Goal: Information Seeking & Learning: Understand process/instructions

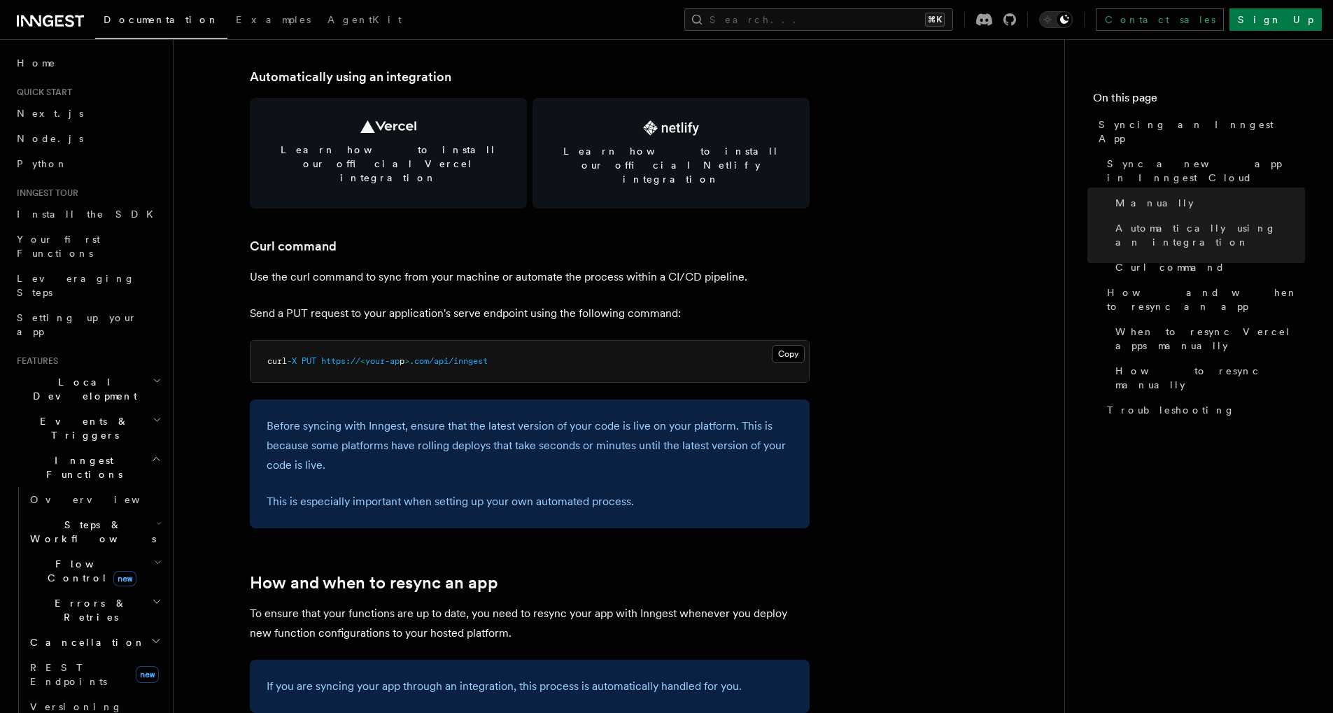
click at [829, 115] on article "Platform Deployment Syncing an Inngest App After deploying your code to a hosti…" at bounding box center [619, 425] width 846 height 4615
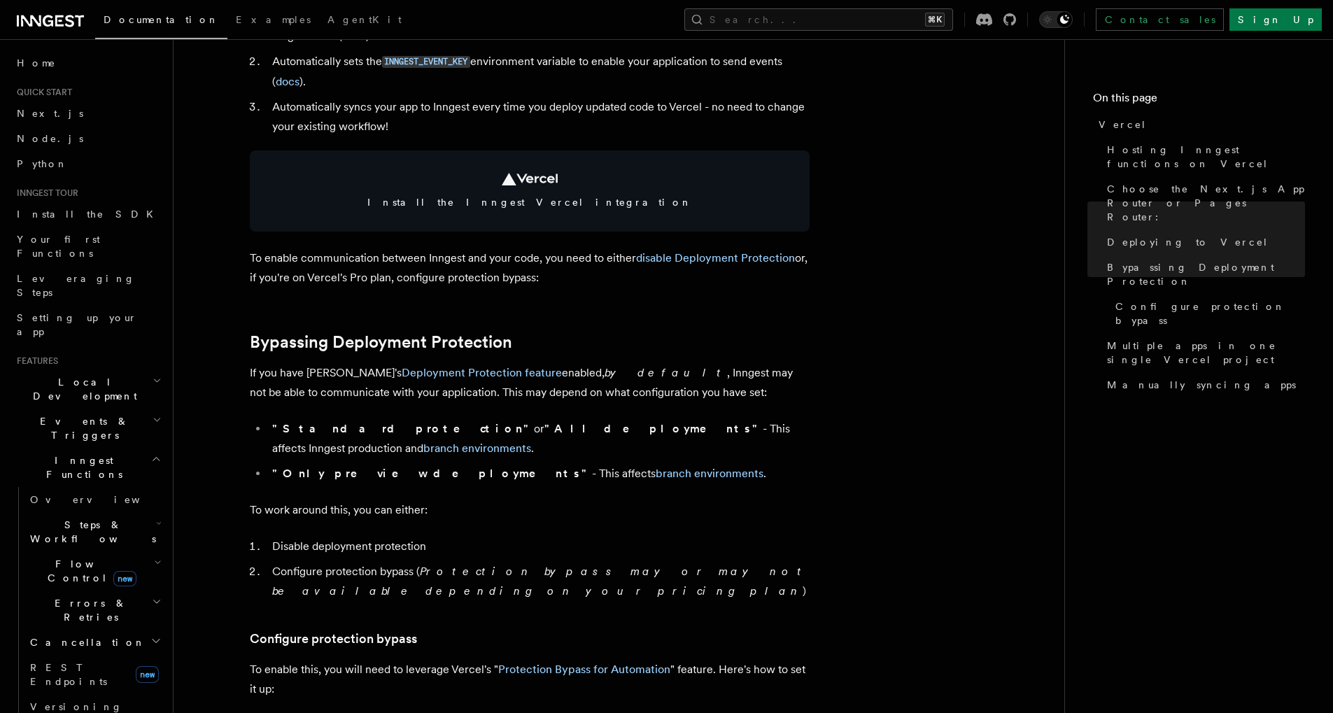
click at [682, 89] on li "Automatically sets the INNGEST_EVENT_KEY environment variable to enable your ap…" at bounding box center [539, 72] width 542 height 40
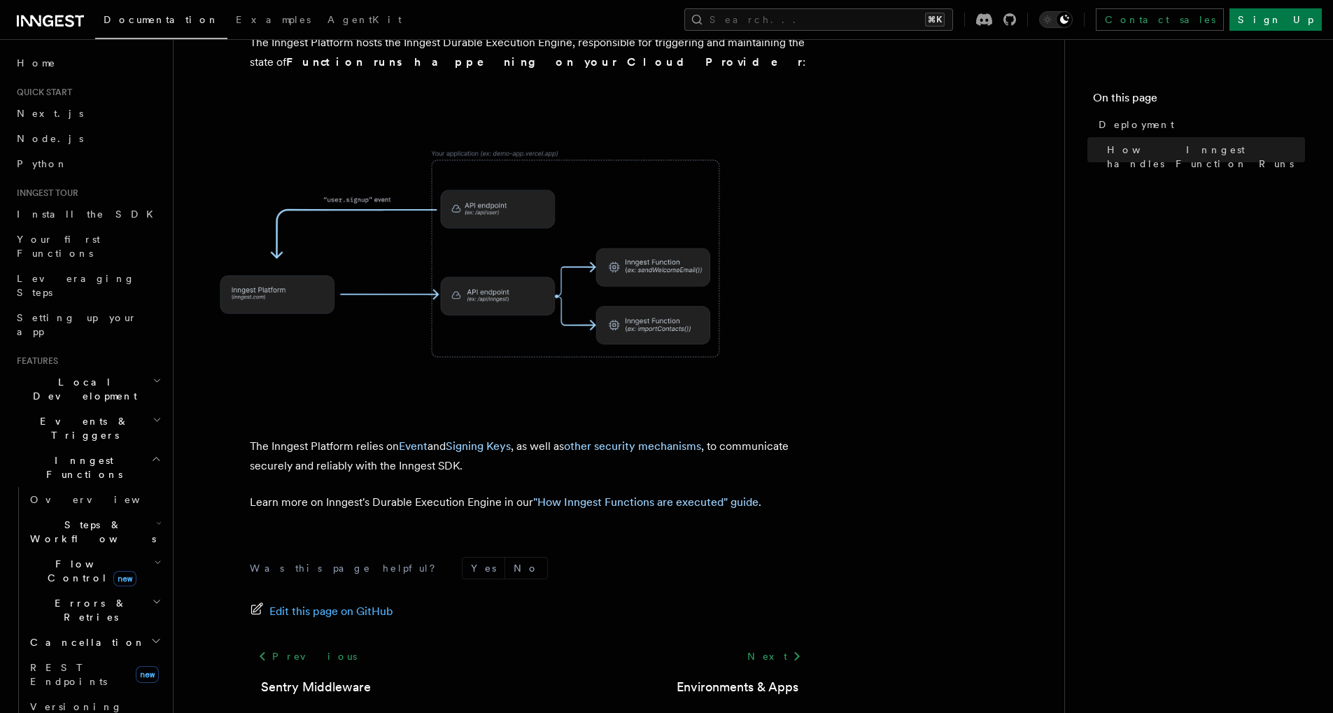
scroll to position [458, 0]
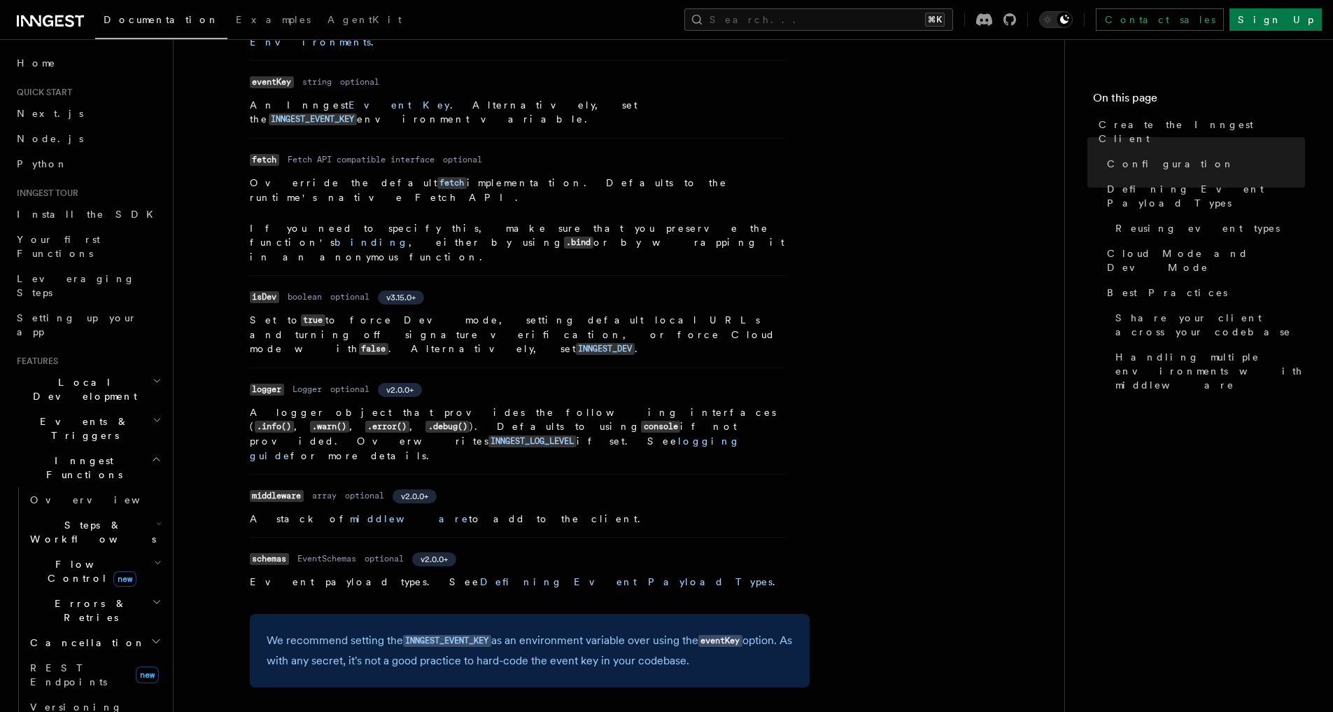
scroll to position [581, 0]
click at [1257, 397] on nav "On this page Create the Inngest Client Configuration Defining Event Payload Typ…" at bounding box center [1199, 375] width 269 height 673
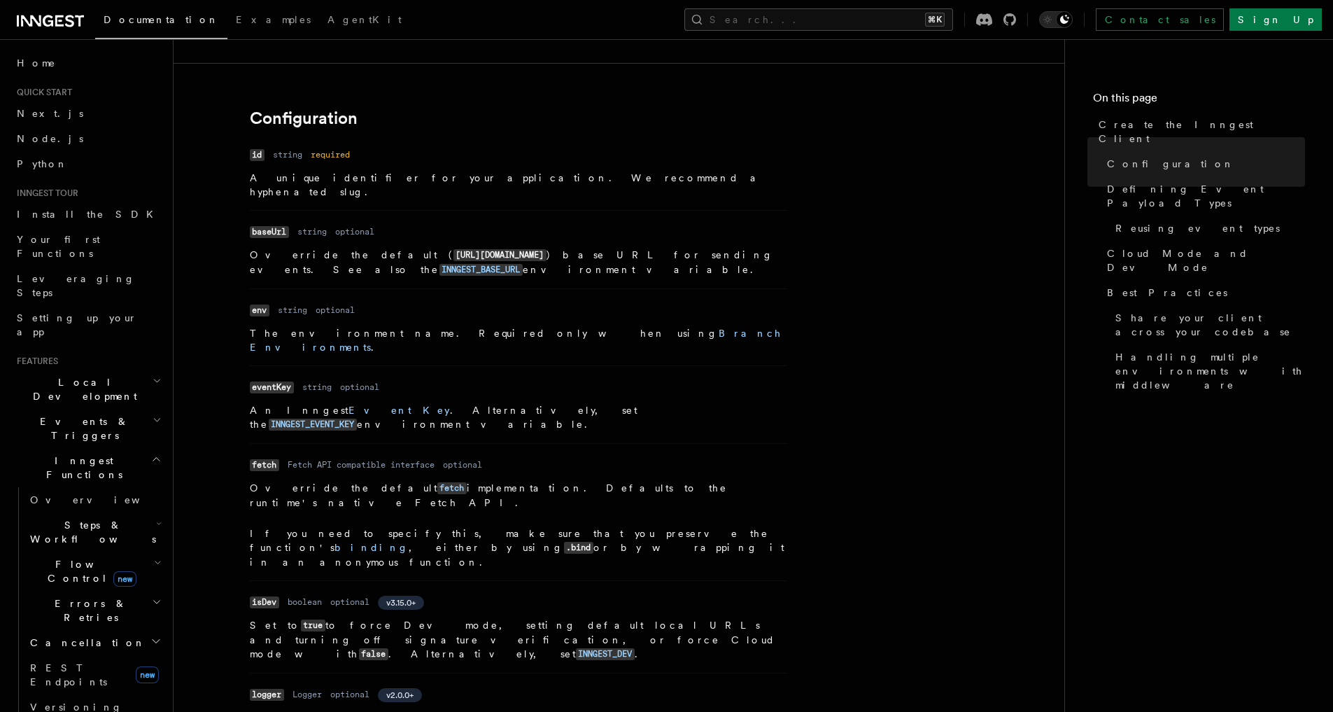
scroll to position [0, 0]
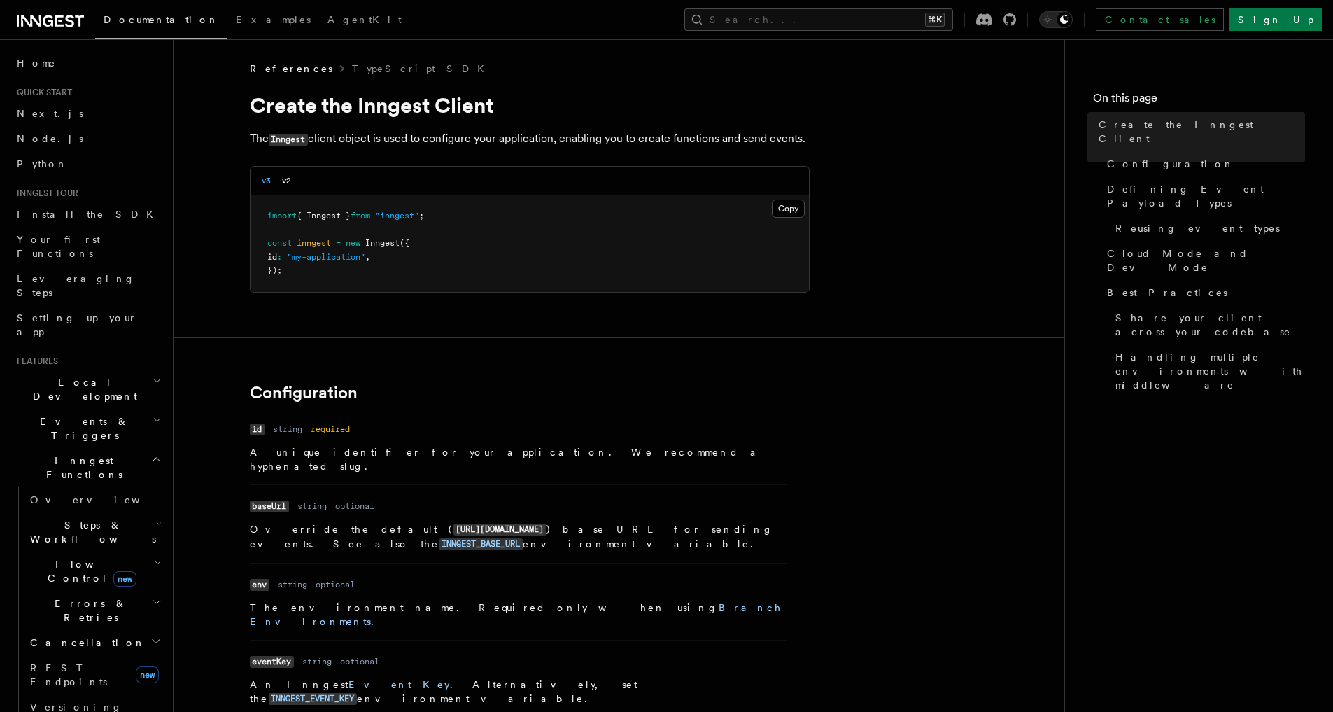
click at [292, 183] on div "v3 v2" at bounding box center [530, 181] width 559 height 29
click at [284, 181] on button "v2" at bounding box center [286, 181] width 9 height 29
click at [266, 184] on button "v3" at bounding box center [266, 181] width 9 height 29
click at [288, 191] on button "v2" at bounding box center [286, 181] width 9 height 29
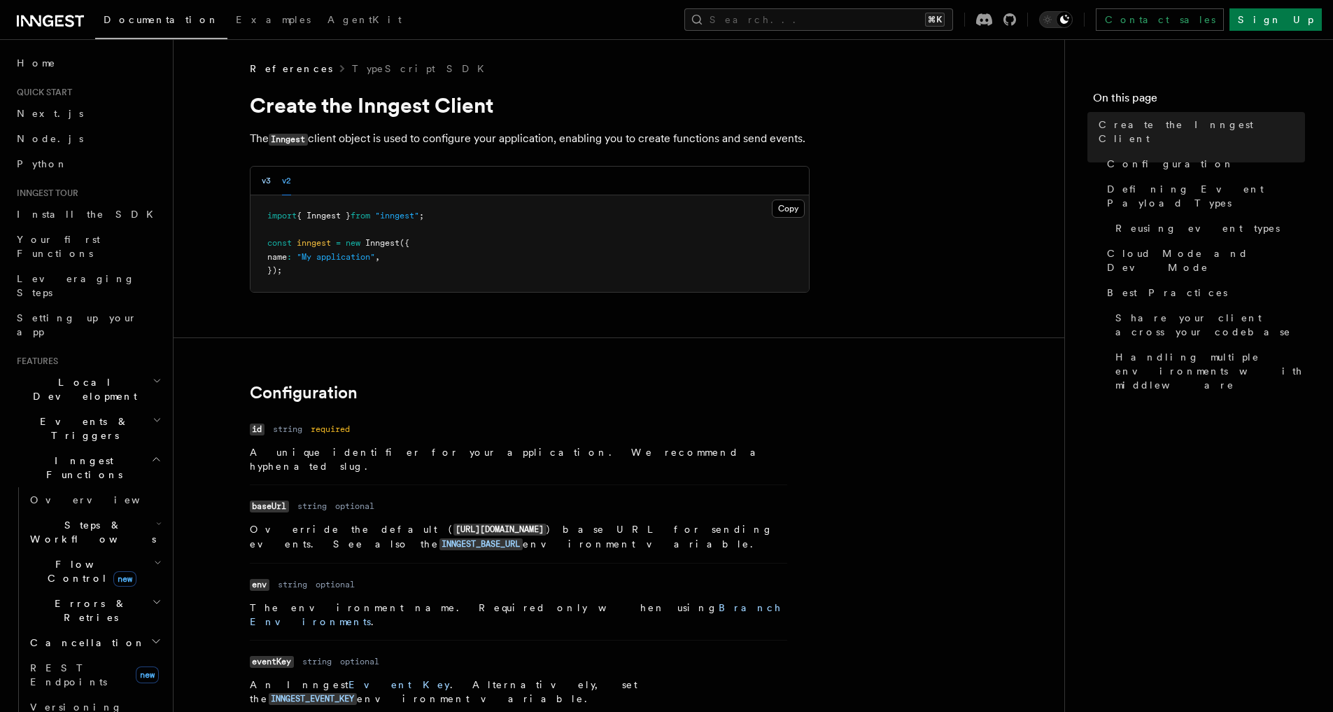
click at [265, 187] on button "v3" at bounding box center [266, 181] width 9 height 29
click at [1075, 78] on nav "On this page Create the Inngest Client Configuration Defining Event Payload Typ…" at bounding box center [1199, 375] width 269 height 673
drag, startPoint x: 1197, startPoint y: 451, endPoint x: 1217, endPoint y: 404, distance: 51.7
click at [1196, 452] on nav "On this page Create the Inngest Client Configuration Defining Event Payload Typ…" at bounding box center [1199, 375] width 269 height 673
